Goal: Communication & Community: Answer question/provide support

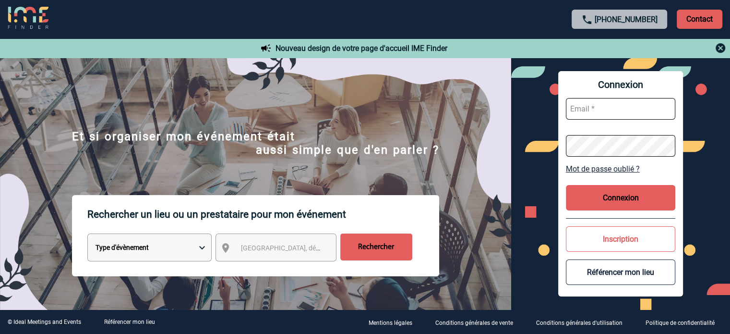
type input "melanie.crouzet@capgemini.com"
click at [626, 198] on button "Connexion" at bounding box center [620, 197] width 109 height 25
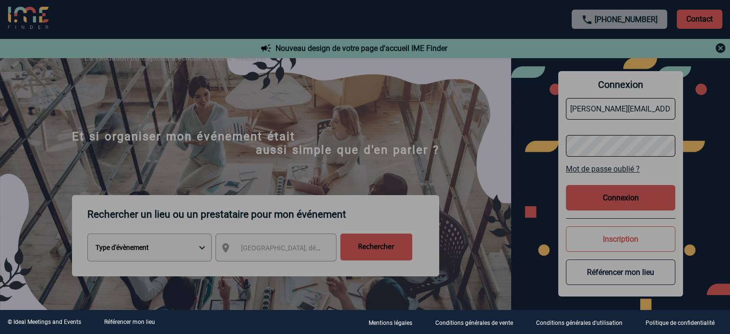
click at [611, 196] on div at bounding box center [365, 167] width 730 height 334
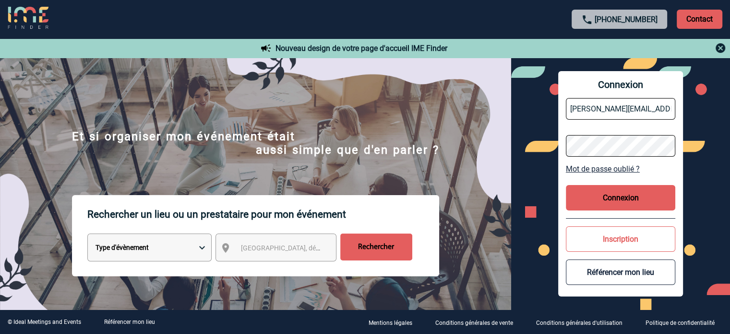
click at [616, 200] on button "Connexion" at bounding box center [620, 197] width 109 height 25
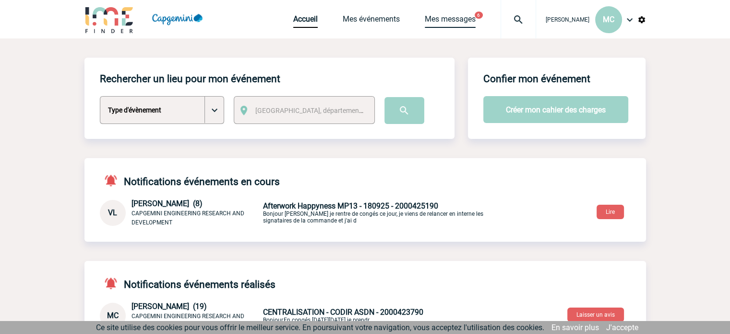
click at [453, 18] on link "Mes messages" at bounding box center [450, 20] width 51 height 13
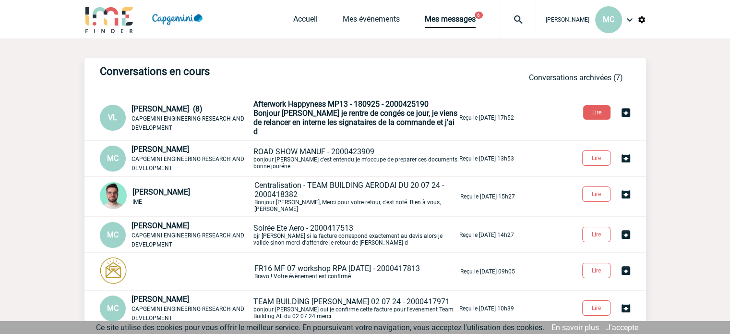
click at [341, 149] on p "ROAD SHOW MANUF - 2000423909 bonjour [PERSON_NAME]est entendu je m'occupe de pr…" at bounding box center [355, 158] width 204 height 23
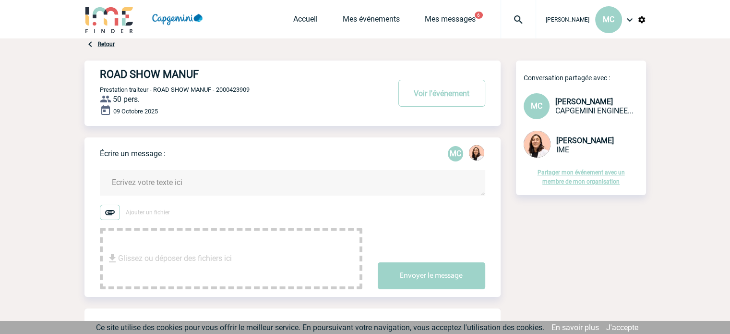
click at [137, 178] on textarea at bounding box center [293, 182] width 386 height 25
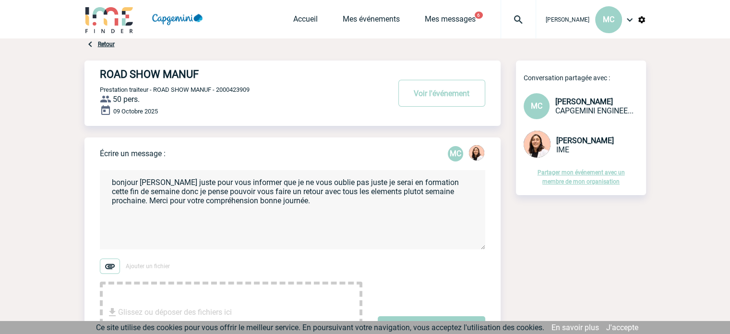
drag, startPoint x: 111, startPoint y: 180, endPoint x: 118, endPoint y: 177, distance: 7.8
click at [113, 179] on textarea "bonjour Melissa juste pour vous informer que je ne vous oublie pas juste je ser…" at bounding box center [293, 209] width 386 height 79
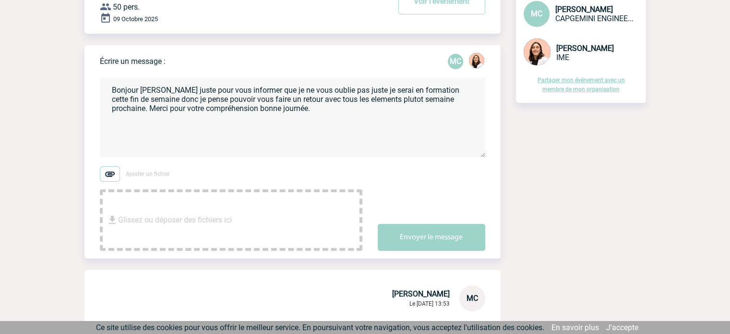
scroll to position [96, 0]
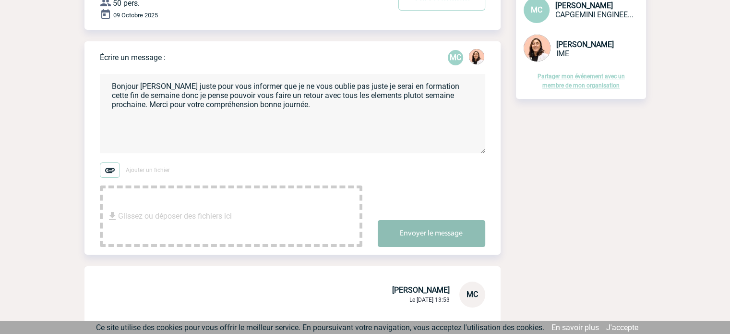
type textarea "Bonjour Melissa juste pour vous informer que je ne vous oublie pas juste je ser…"
click at [427, 228] on button "Envoyer le message" at bounding box center [432, 233] width 108 height 27
